Goal: Task Accomplishment & Management: Use online tool/utility

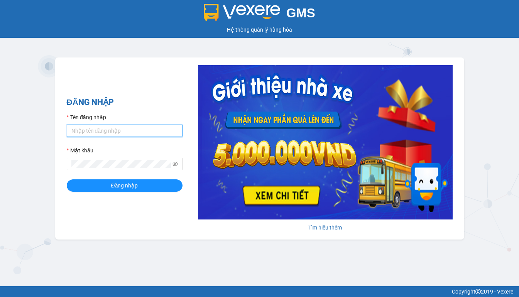
click at [131, 132] on input "Tên đăng nhập" at bounding box center [125, 131] width 116 height 12
type input "hanh01.phuchai"
click at [114, 160] on span at bounding box center [125, 164] width 116 height 12
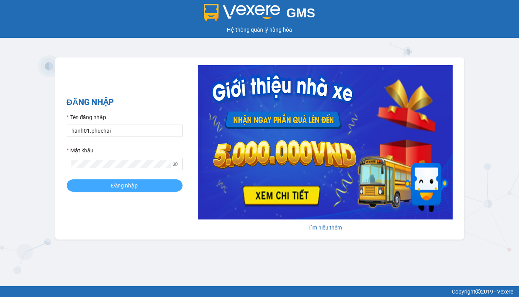
click at [120, 181] on span "Đăng nhập" at bounding box center [124, 185] width 27 height 8
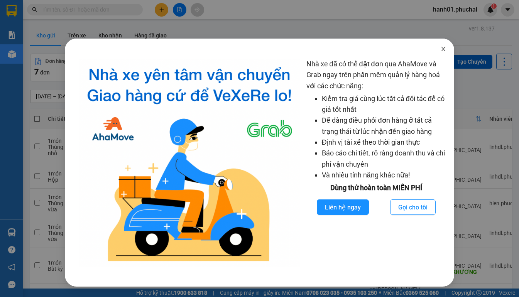
click at [442, 46] on span "Close" at bounding box center [444, 50] width 22 height 22
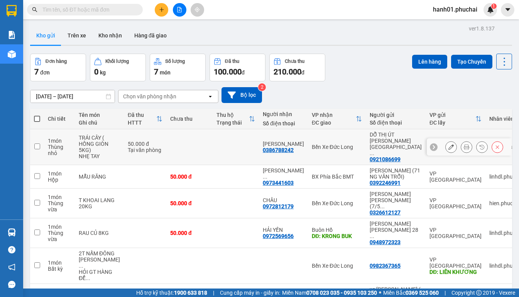
scroll to position [56, 0]
